Goal: Task Accomplishment & Management: Use online tool/utility

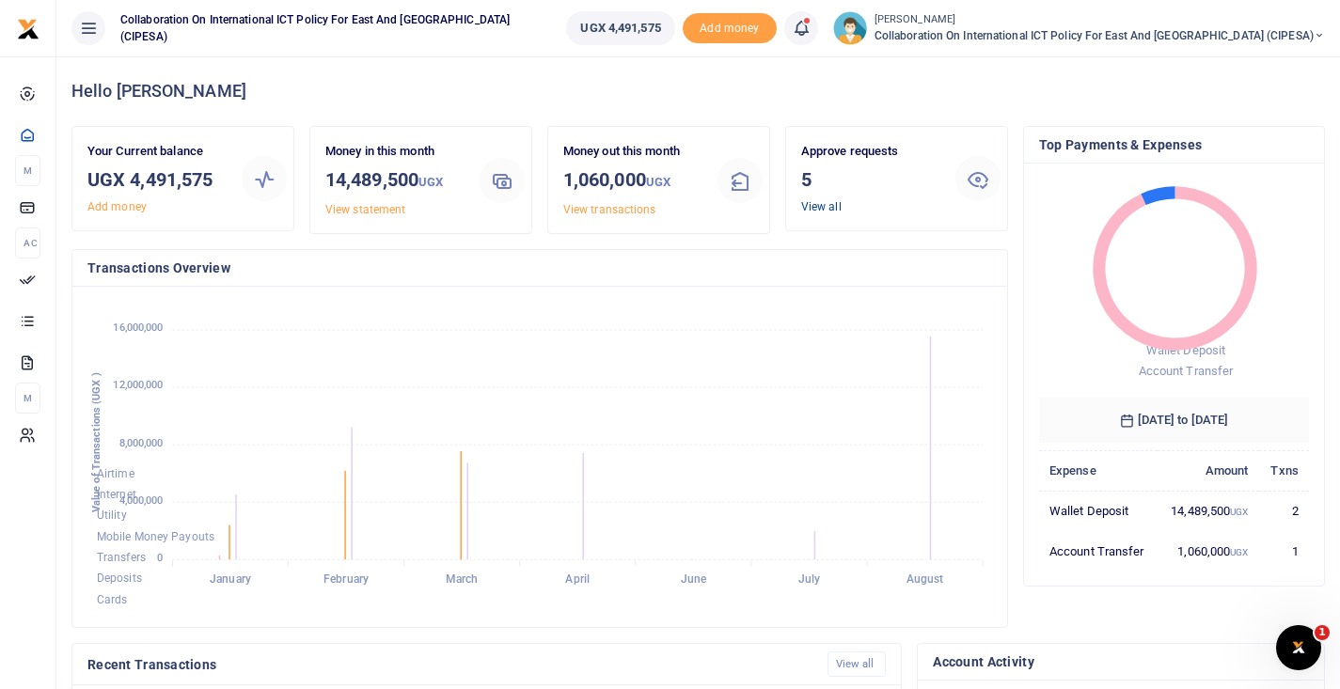
click at [822, 205] on link "View all" at bounding box center [821, 206] width 40 height 13
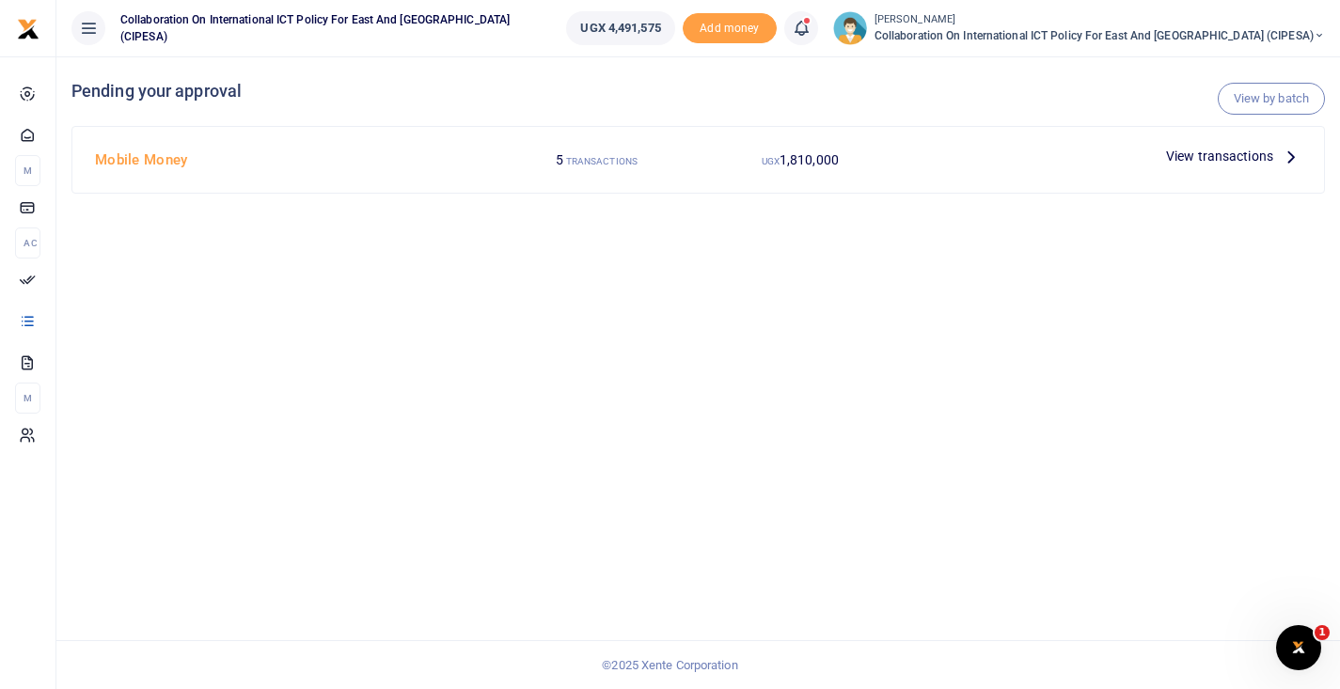
click at [1198, 152] on span "View transactions" at bounding box center [1219, 156] width 107 height 21
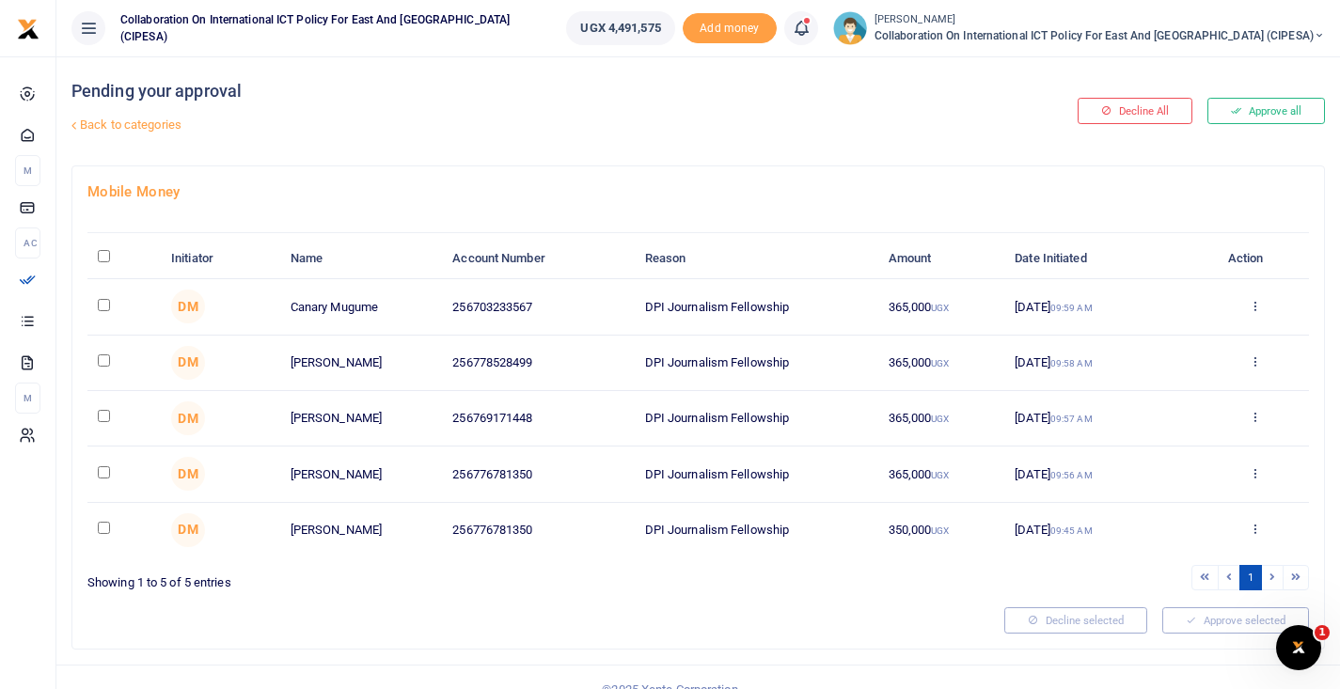
click at [99, 532] on input "checkbox" at bounding box center [104, 528] width 12 height 12
checkbox input "true"
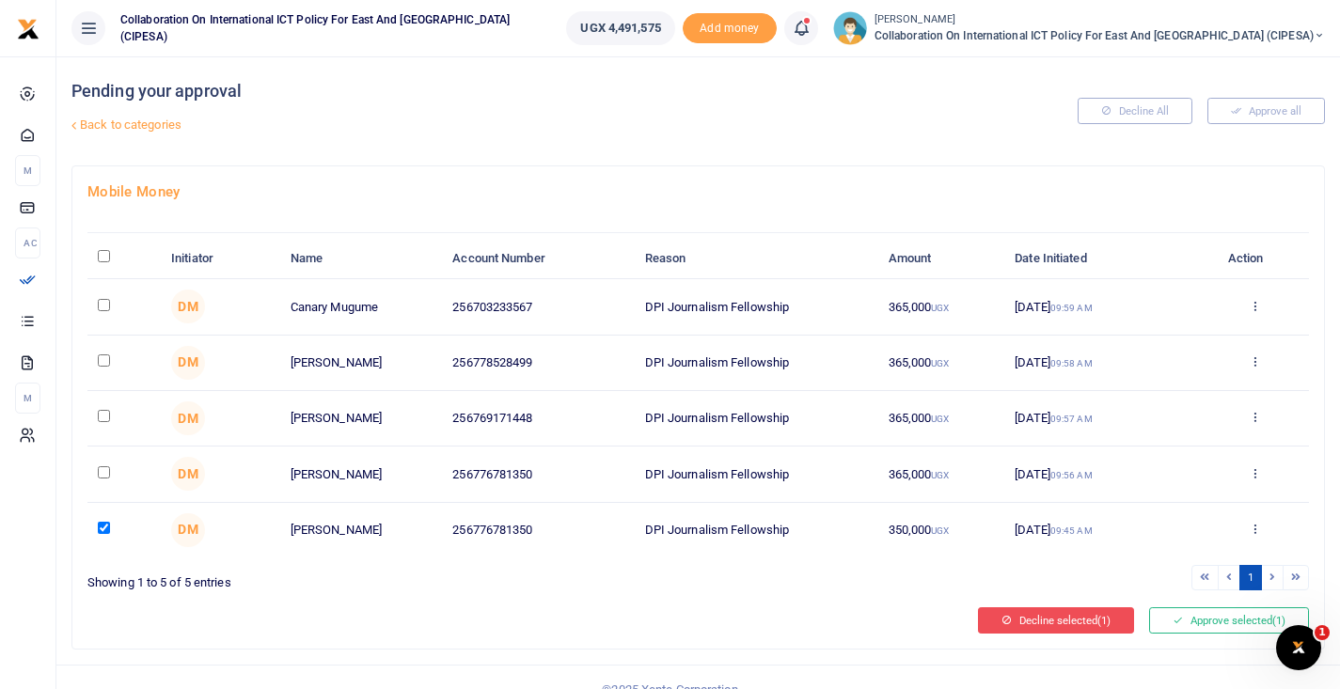
click at [1004, 620] on icon at bounding box center [1007, 620] width 10 height 13
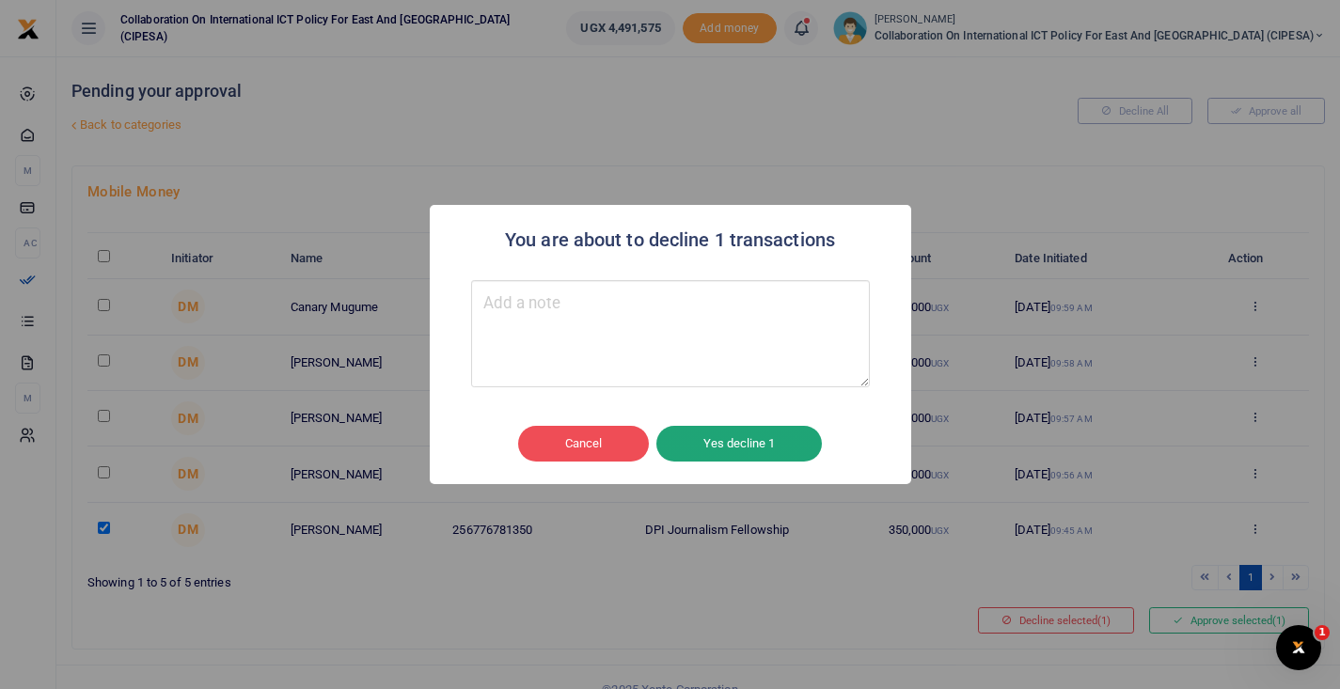
click at [699, 444] on button "Yes decline 1" at bounding box center [740, 444] width 166 height 36
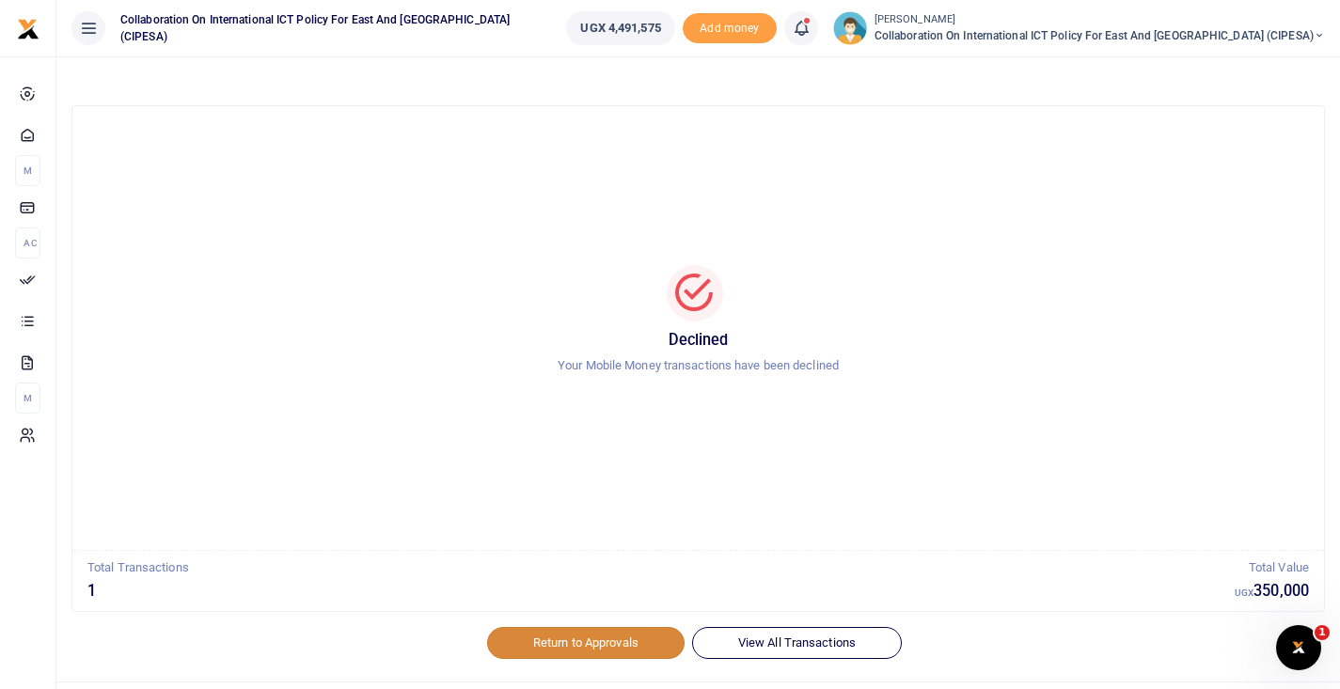
click at [594, 637] on link "Return to Approvals" at bounding box center [586, 643] width 198 height 32
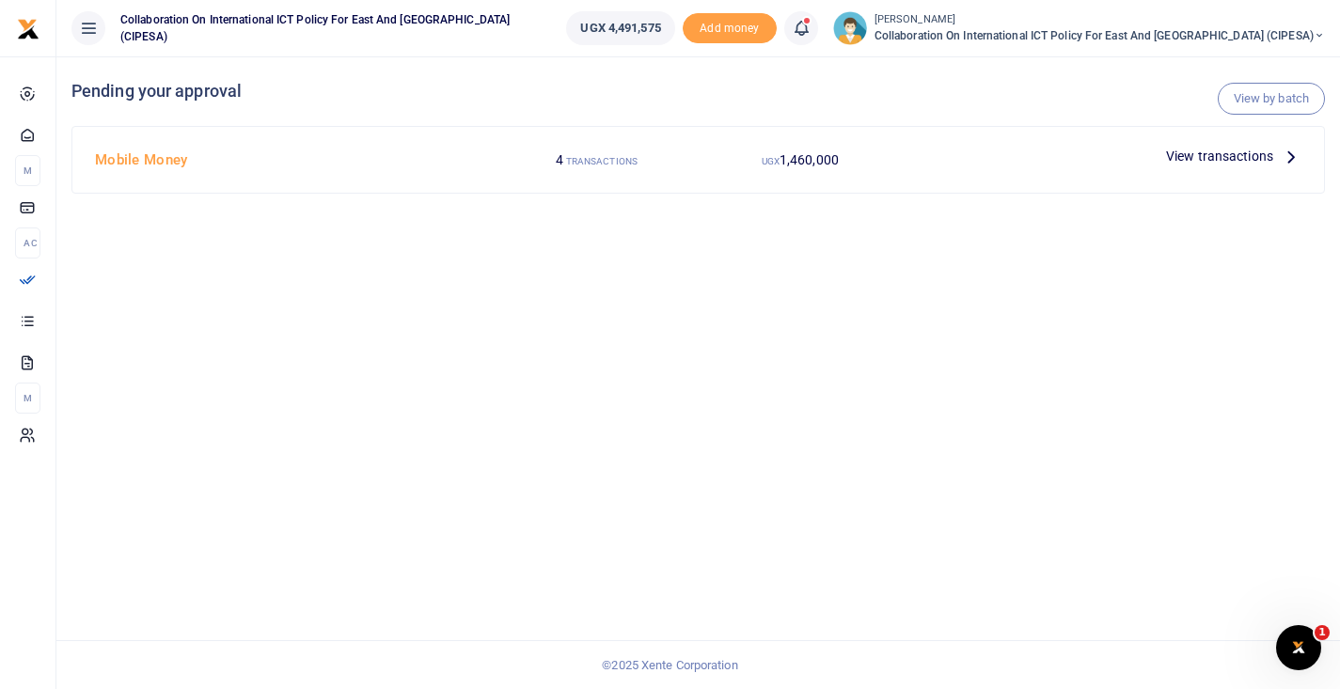
click at [1228, 160] on span "View transactions" at bounding box center [1219, 156] width 107 height 21
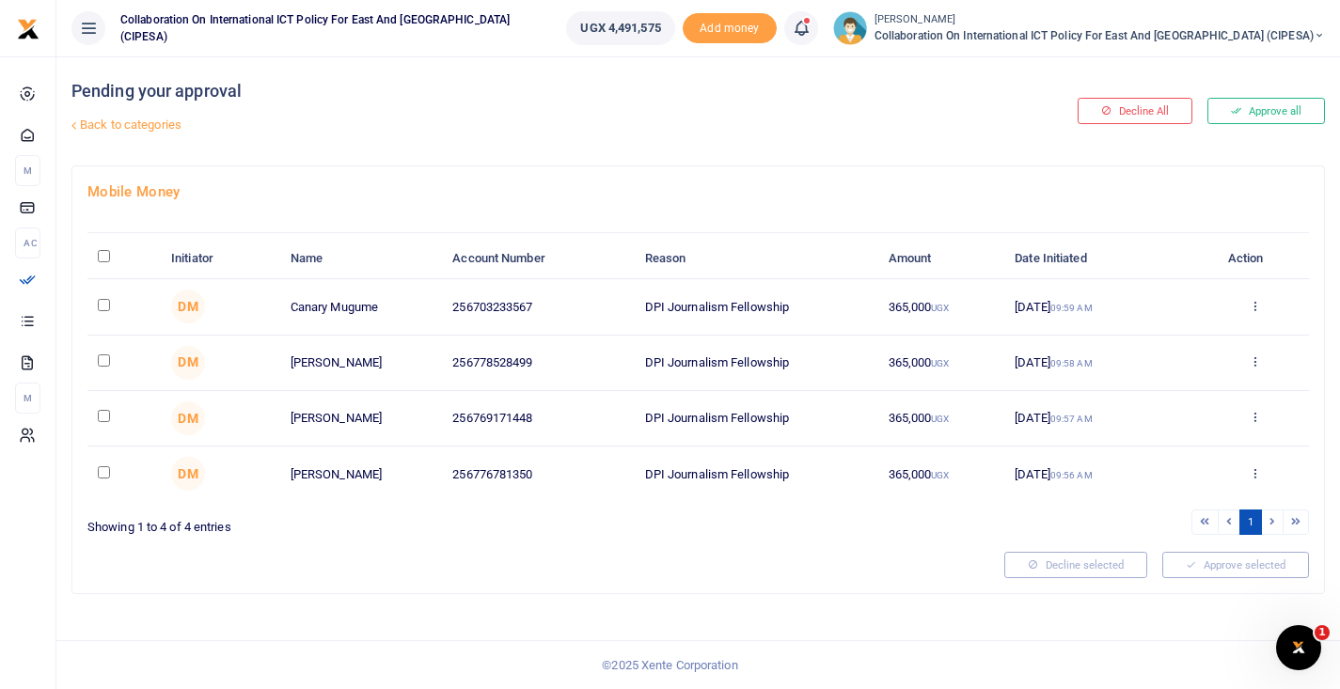
click at [104, 260] on input "\a \a : activate to sort column descending" at bounding box center [104, 256] width 12 height 12
checkbox input "true"
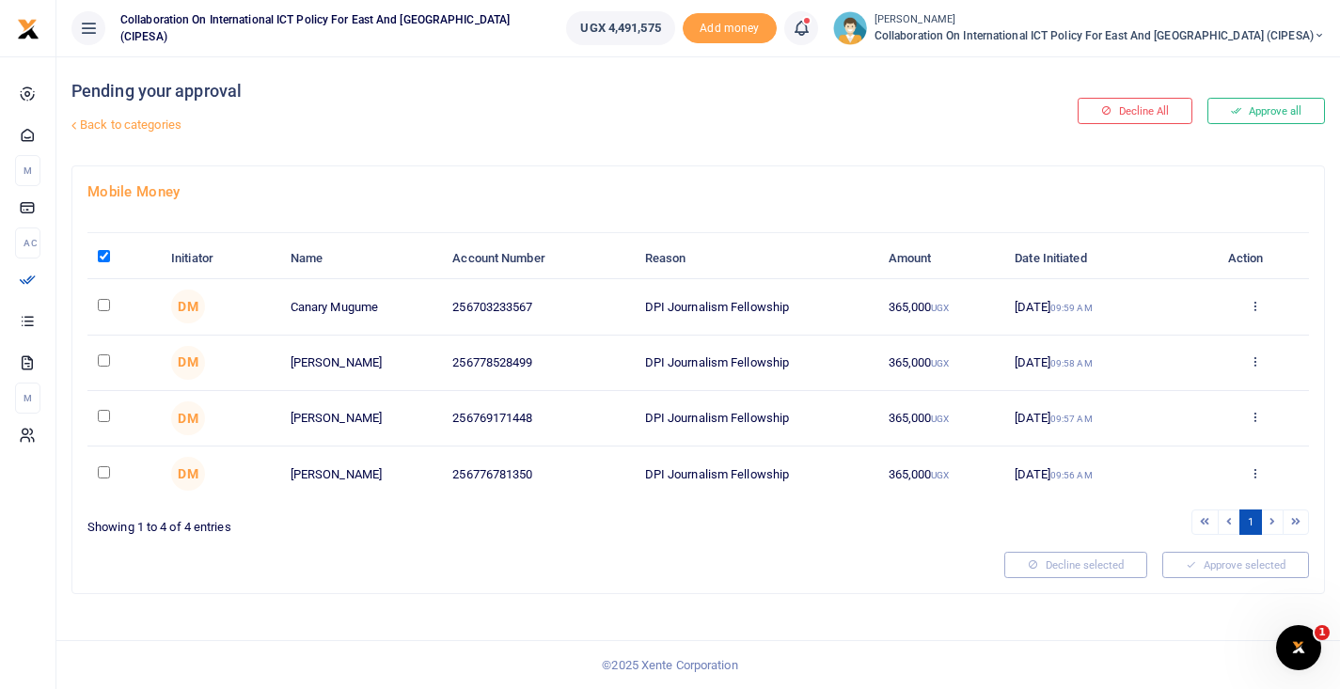
checkbox input "true"
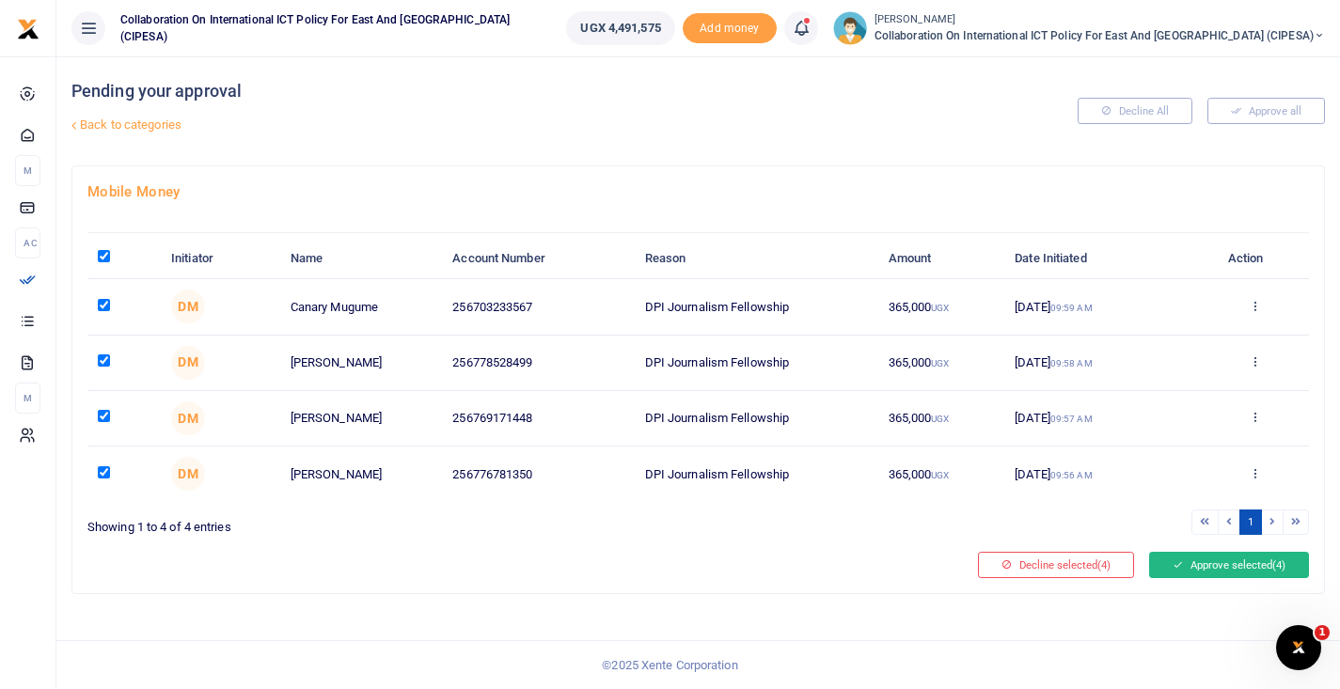
click at [1185, 564] on button "Approve selected (4)" at bounding box center [1229, 565] width 160 height 26
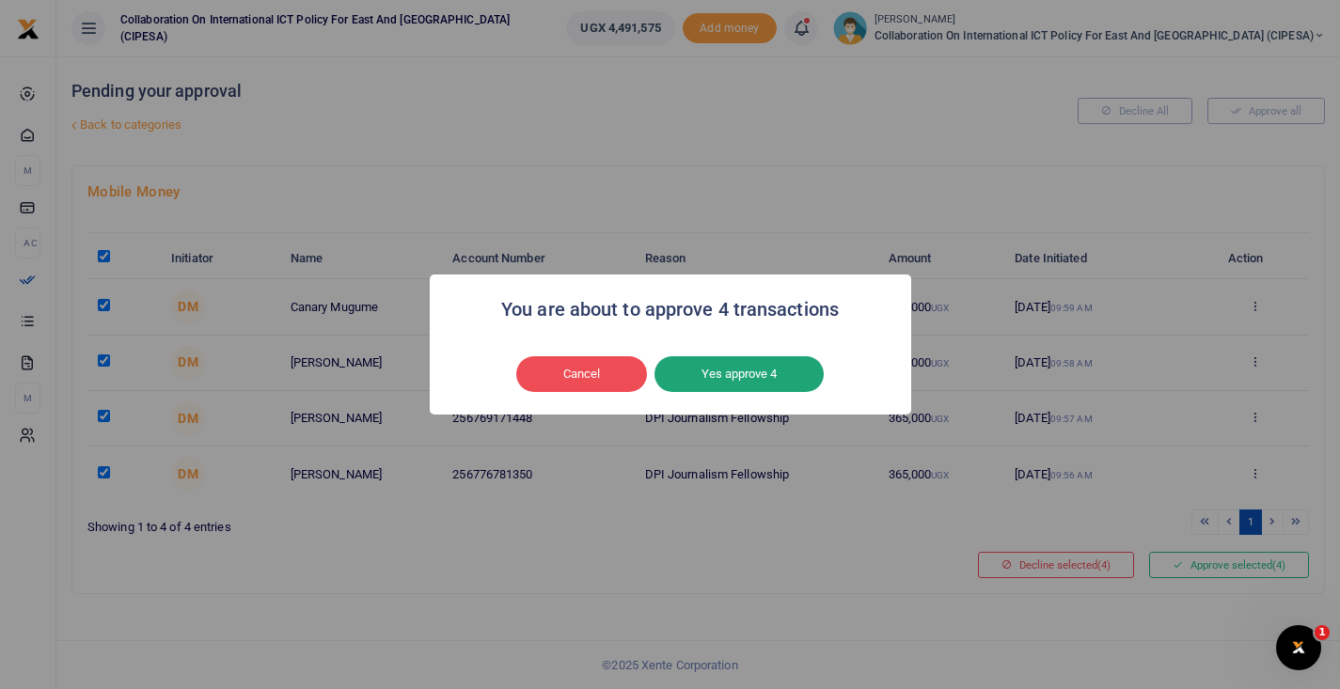
click at [752, 373] on button "Yes approve 4" at bounding box center [739, 374] width 169 height 36
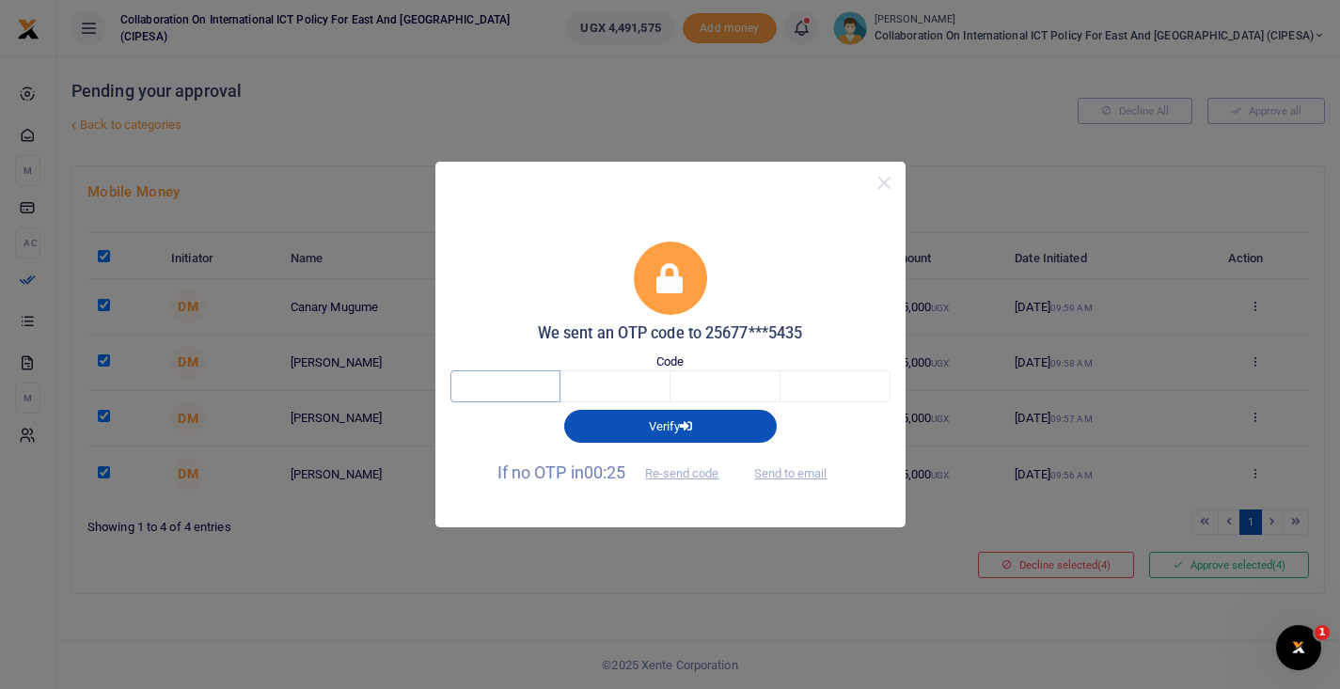
click at [505, 386] on input "text" at bounding box center [506, 387] width 110 height 32
type input "9"
type input "6"
type input "3"
type input "5"
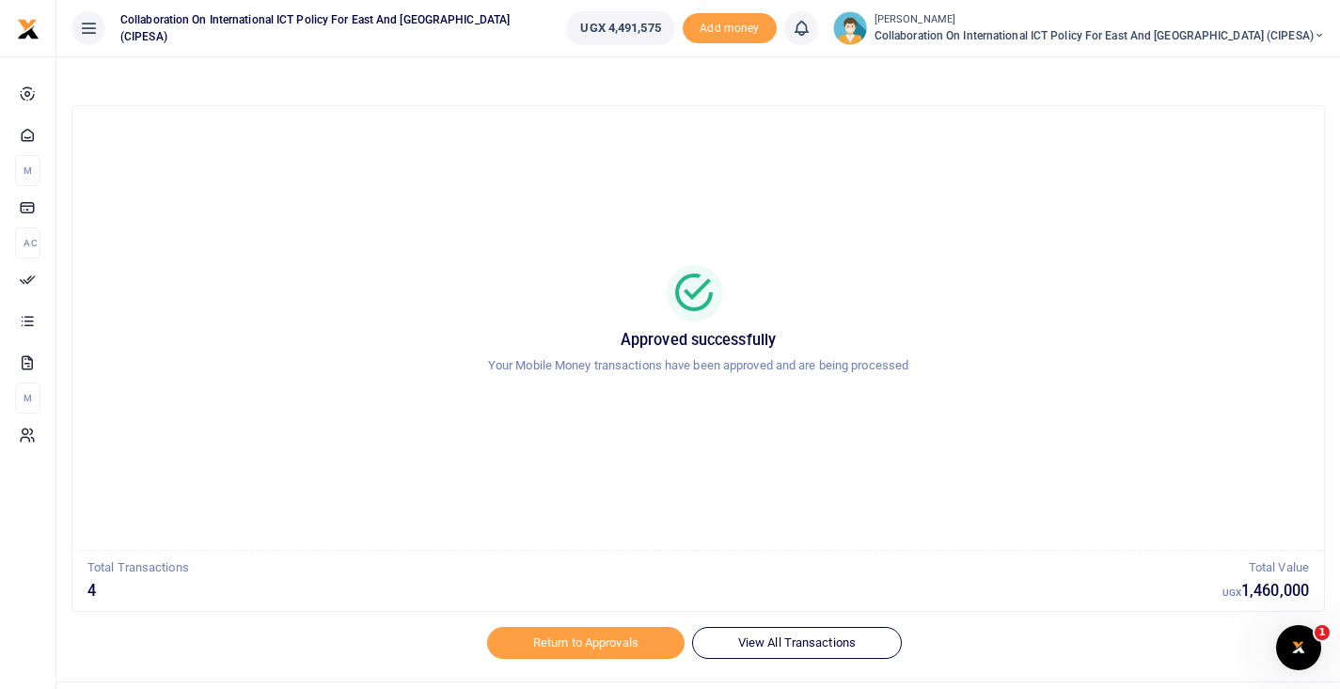
click at [1225, 32] on span "Collaboration on International ICT Policy For East and [GEOGRAPHIC_DATA] (CIPES…" at bounding box center [1100, 35] width 451 height 17
click at [1228, 69] on link "Switch accounts" at bounding box center [1223, 68] width 149 height 26
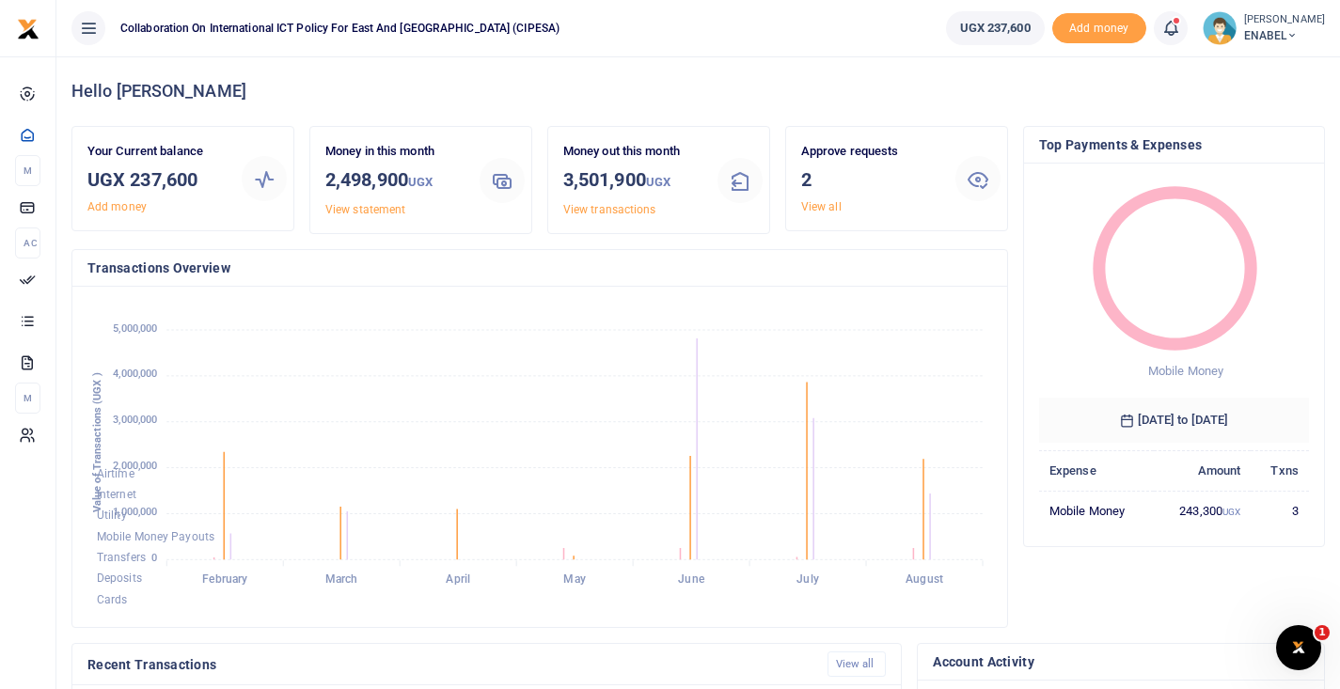
click at [815, 208] on link "View all" at bounding box center [821, 206] width 40 height 13
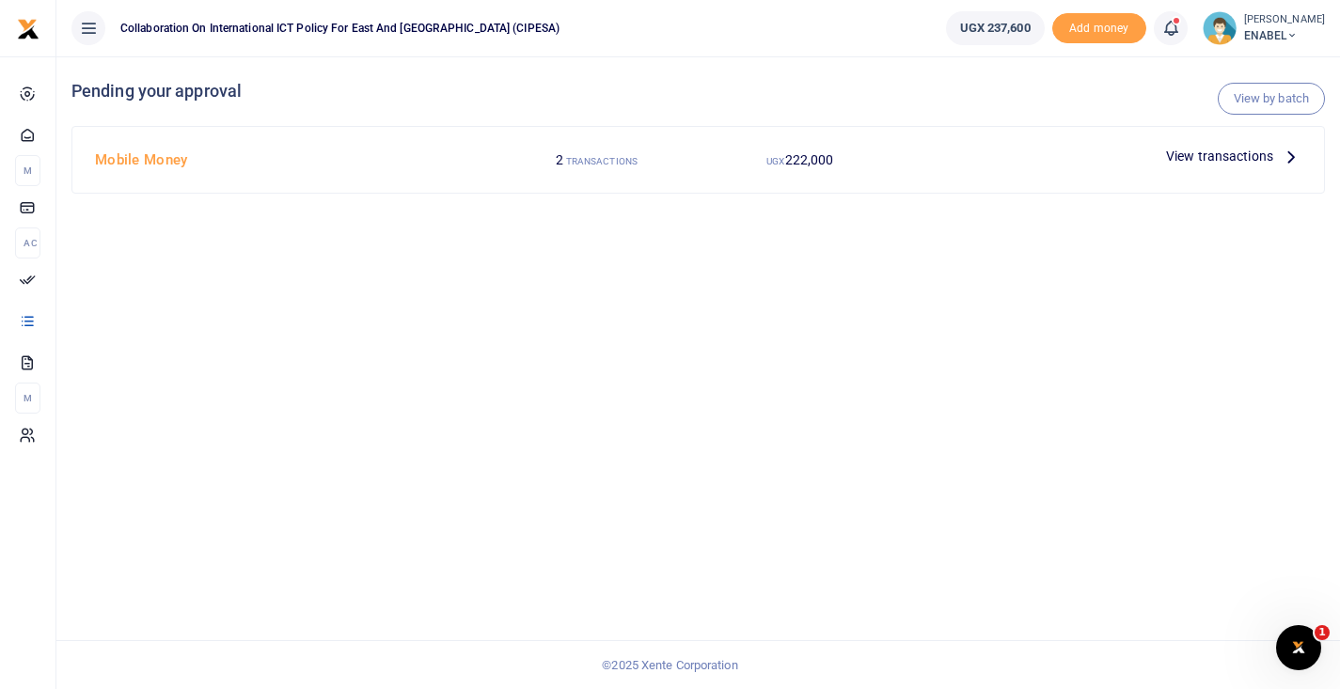
click at [1205, 164] on span "View transactions" at bounding box center [1219, 156] width 107 height 21
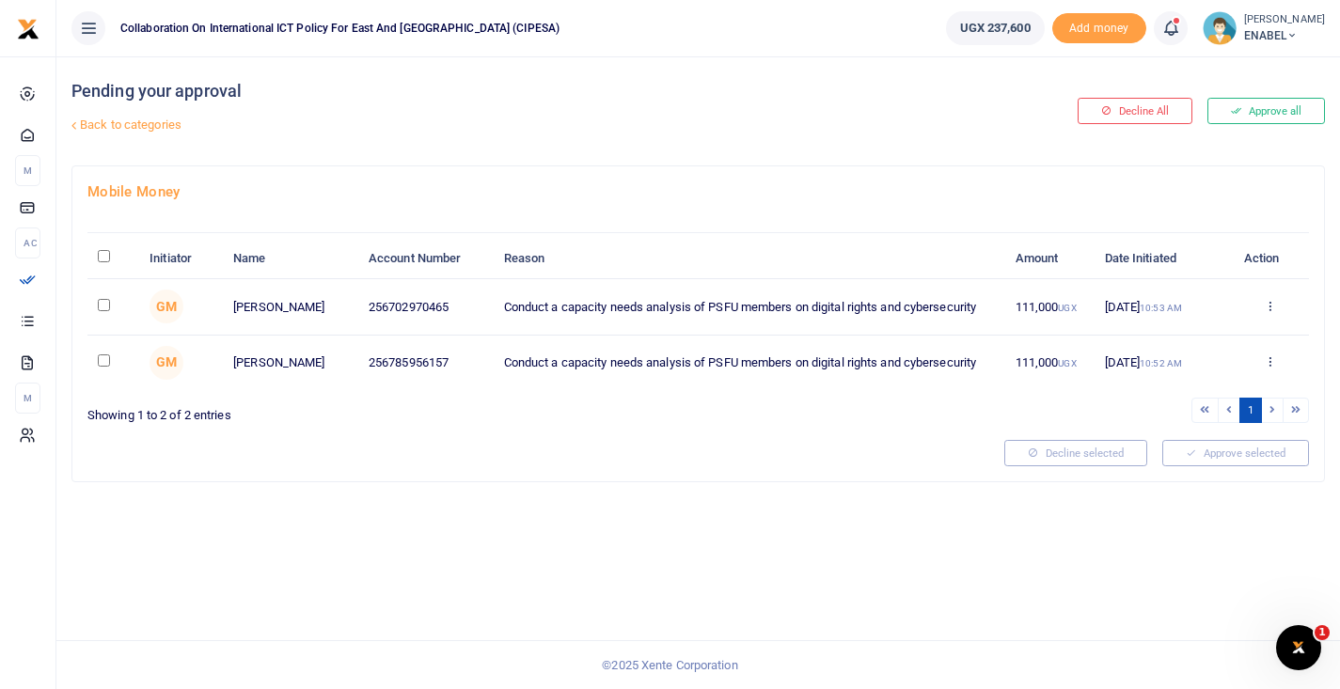
click at [99, 261] on input "\a \a : activate to sort column descending" at bounding box center [104, 256] width 12 height 12
checkbox input "true"
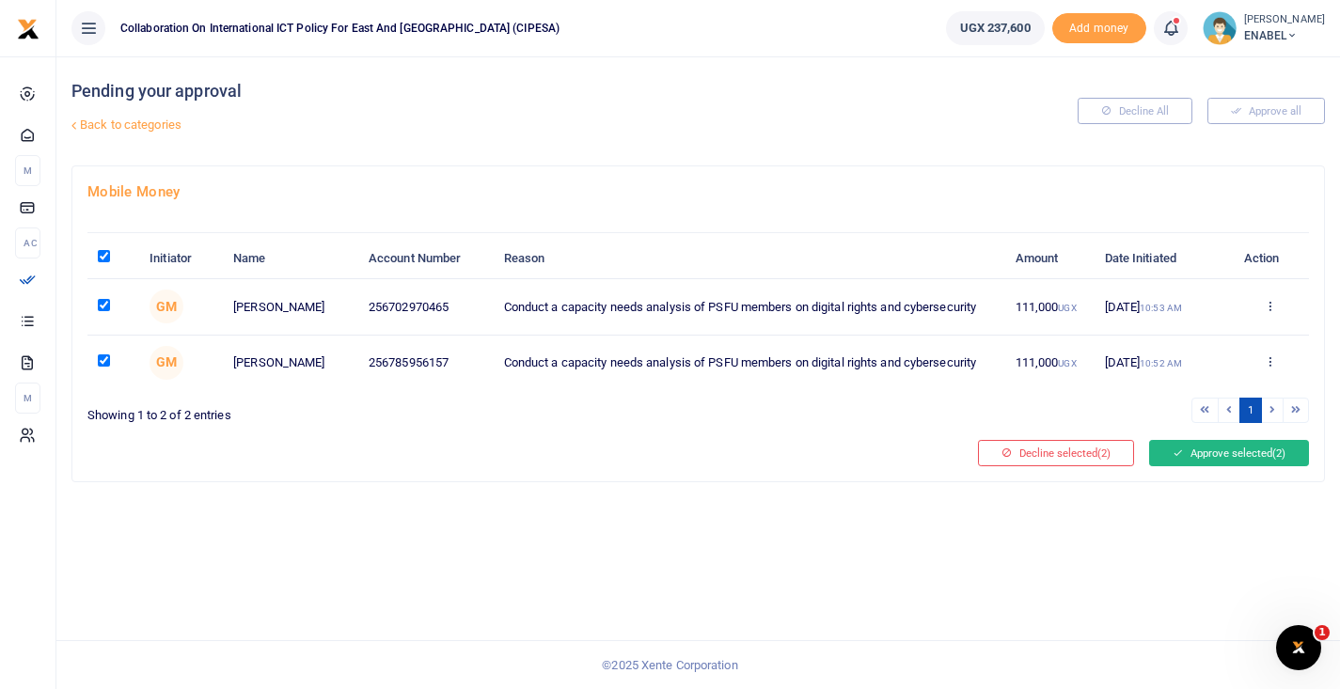
click at [1186, 457] on button "Approve selected (2)" at bounding box center [1229, 453] width 160 height 26
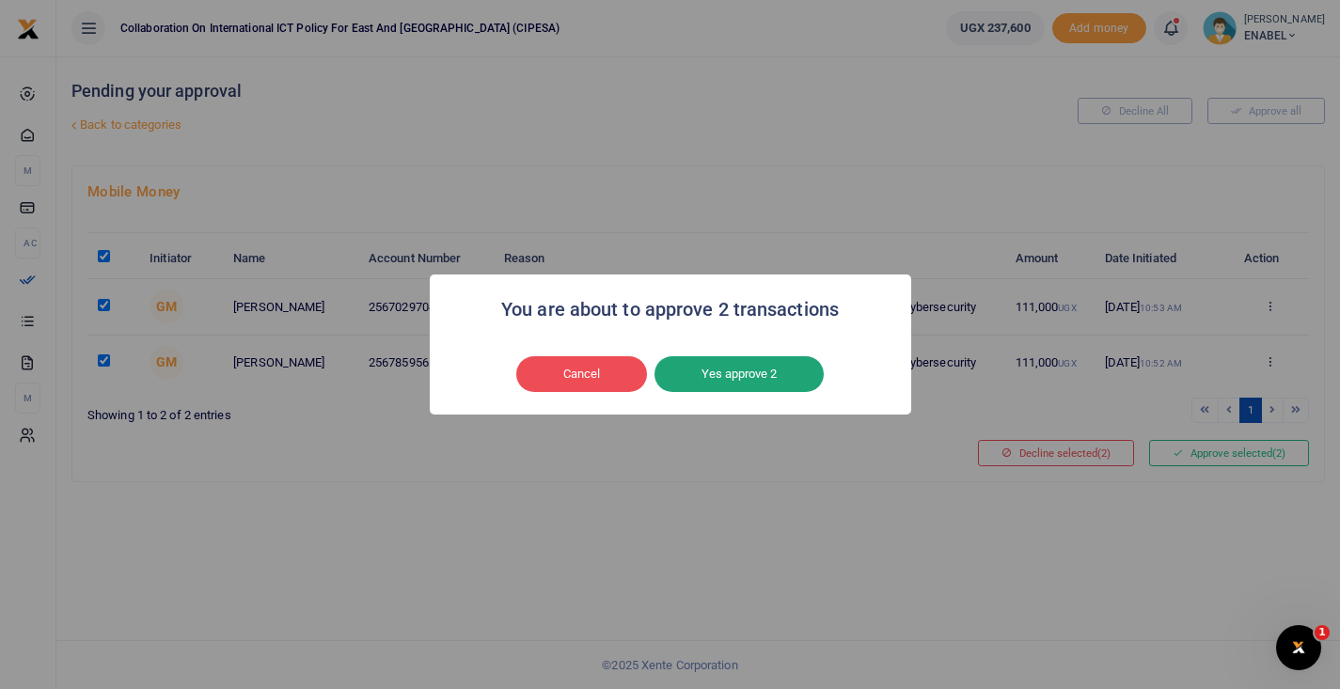
click at [729, 376] on button "Yes approve 2" at bounding box center [739, 374] width 169 height 36
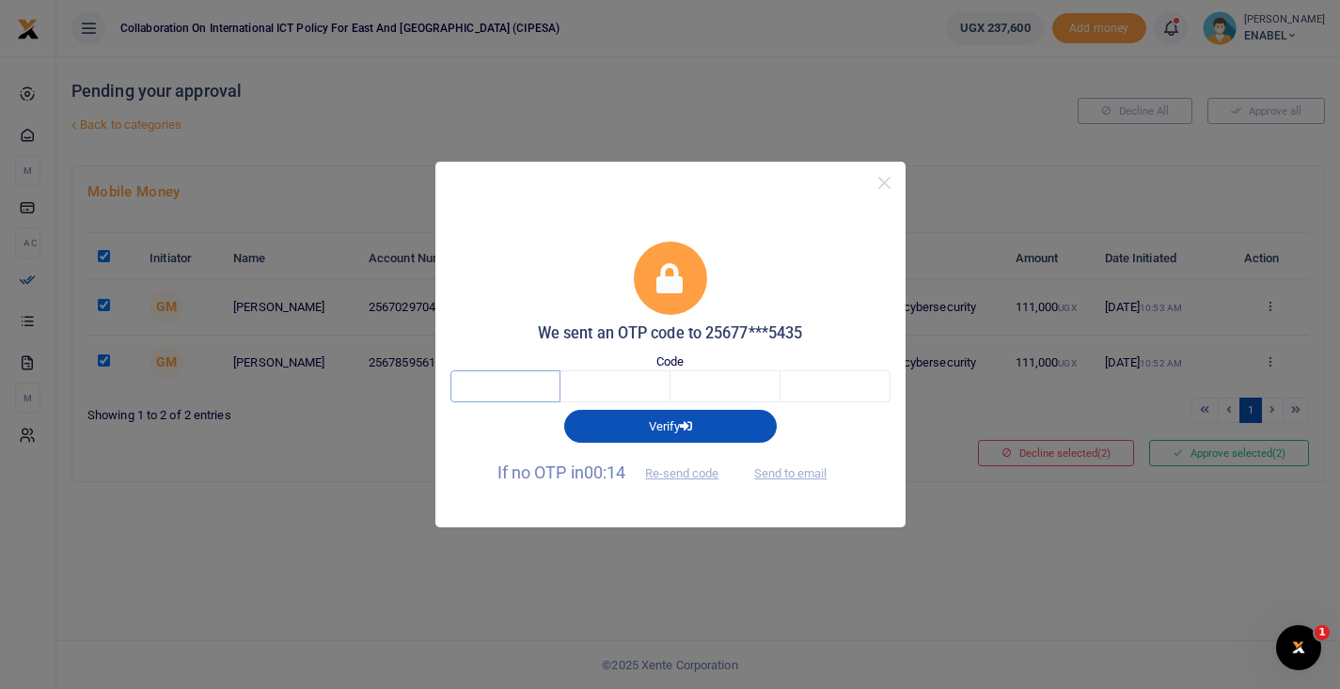
click at [504, 391] on input "text" at bounding box center [506, 387] width 110 height 32
type input "5"
type input "6"
type input "3"
type input "6"
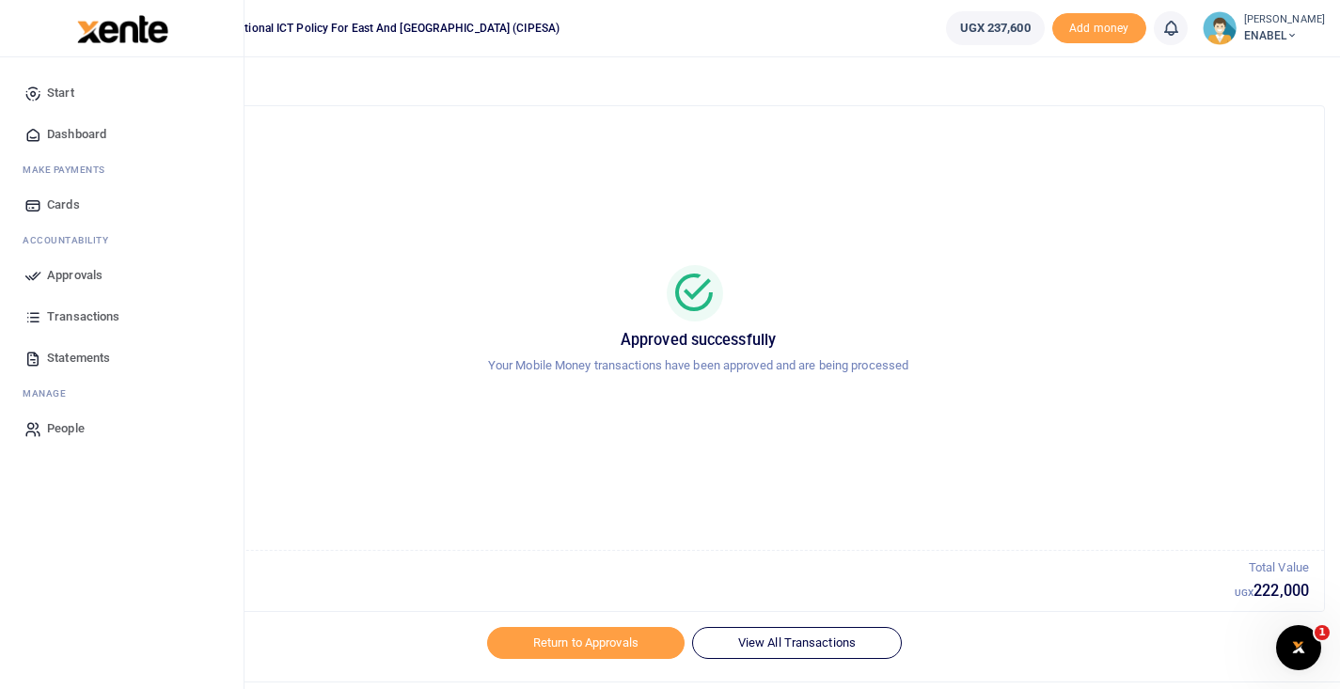
click at [132, 29] on img at bounding box center [122, 29] width 91 height 28
